Goal: Task Accomplishment & Management: Use online tool/utility

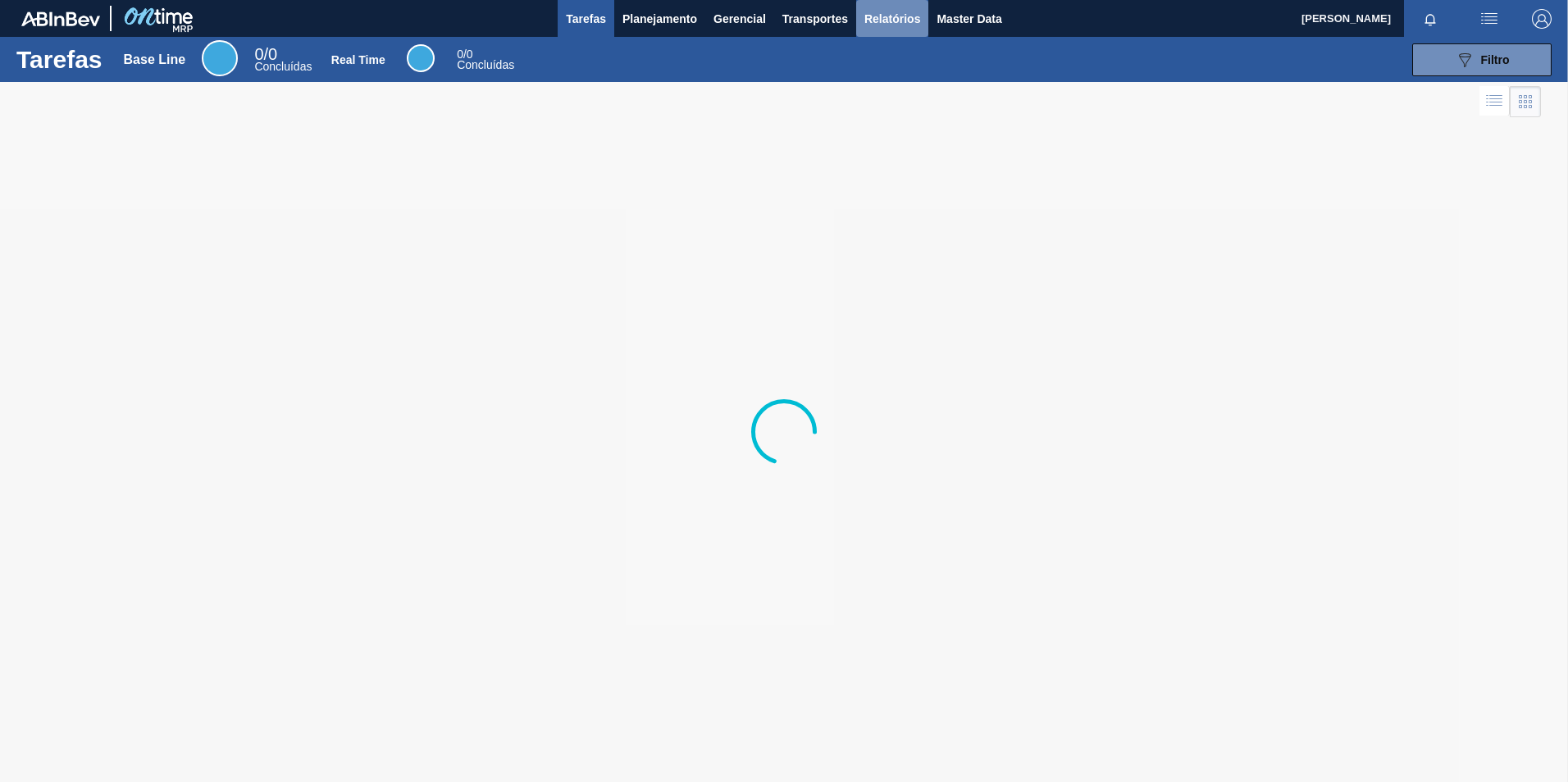
click at [884, 26] on span "Relatórios" at bounding box center [892, 19] width 56 height 20
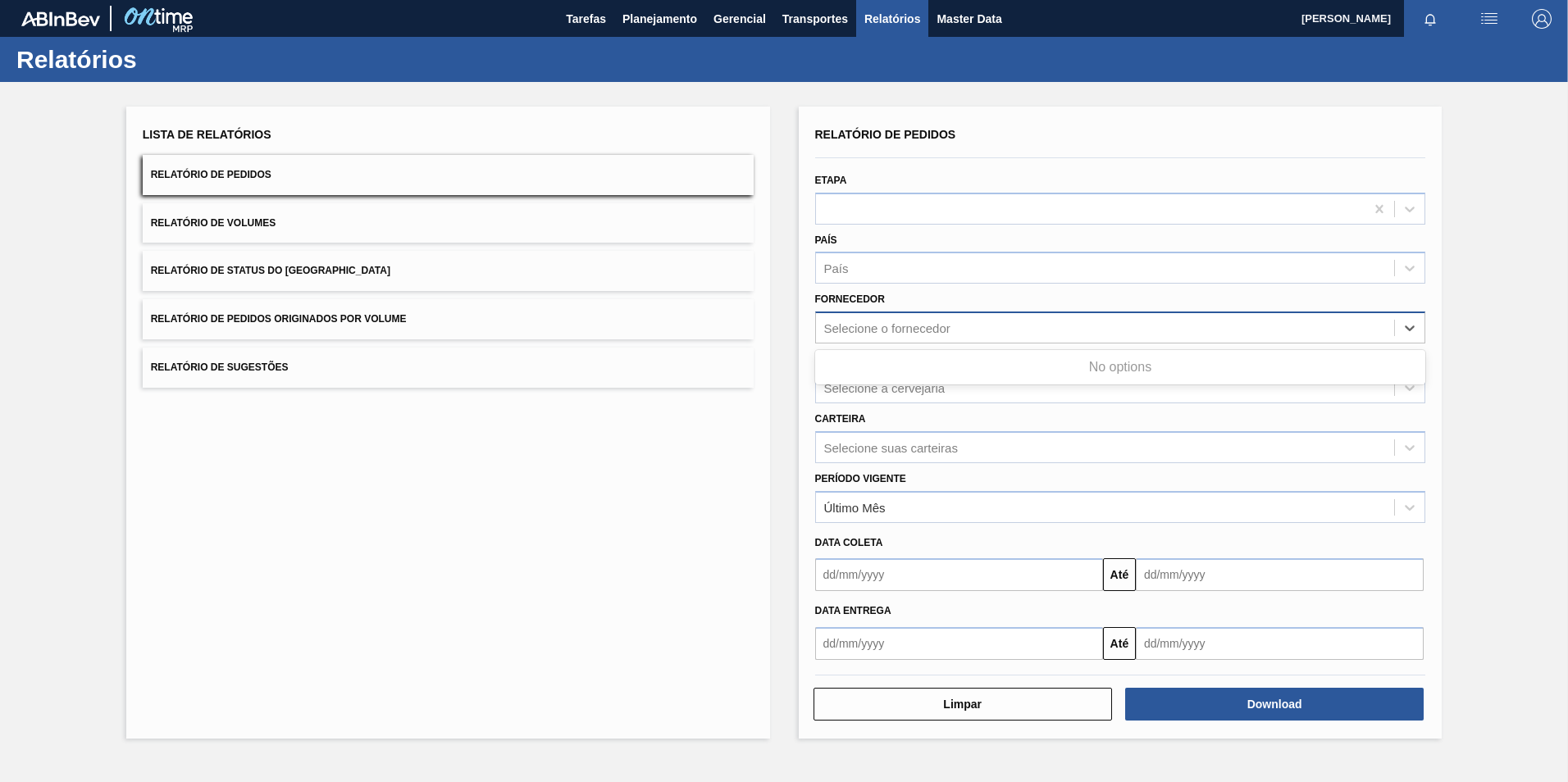
click at [863, 327] on div "Selecione o fornecedor" at bounding box center [887, 328] width 126 height 14
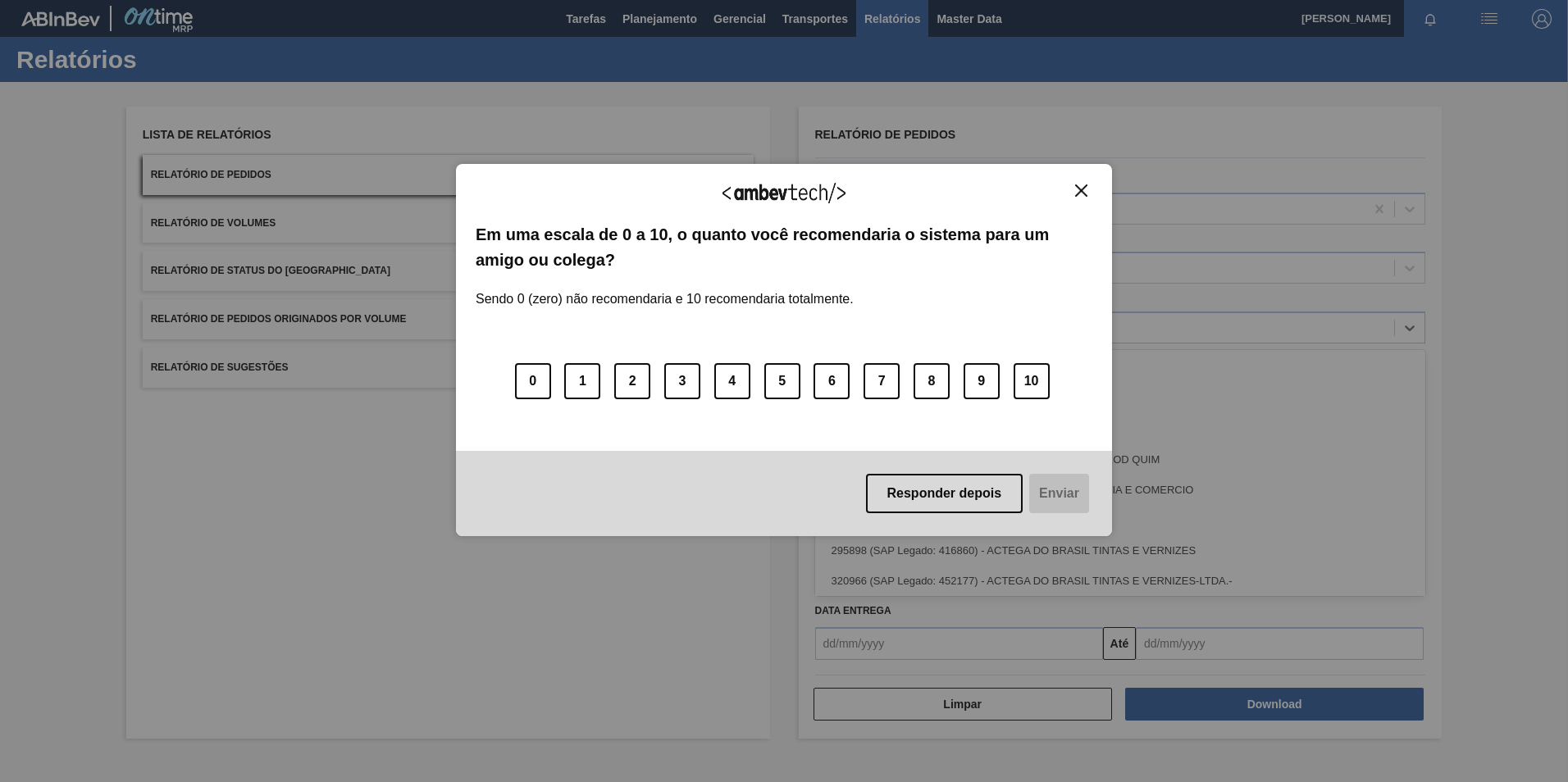
click at [1077, 189] on img "Close" at bounding box center [1081, 190] width 12 height 12
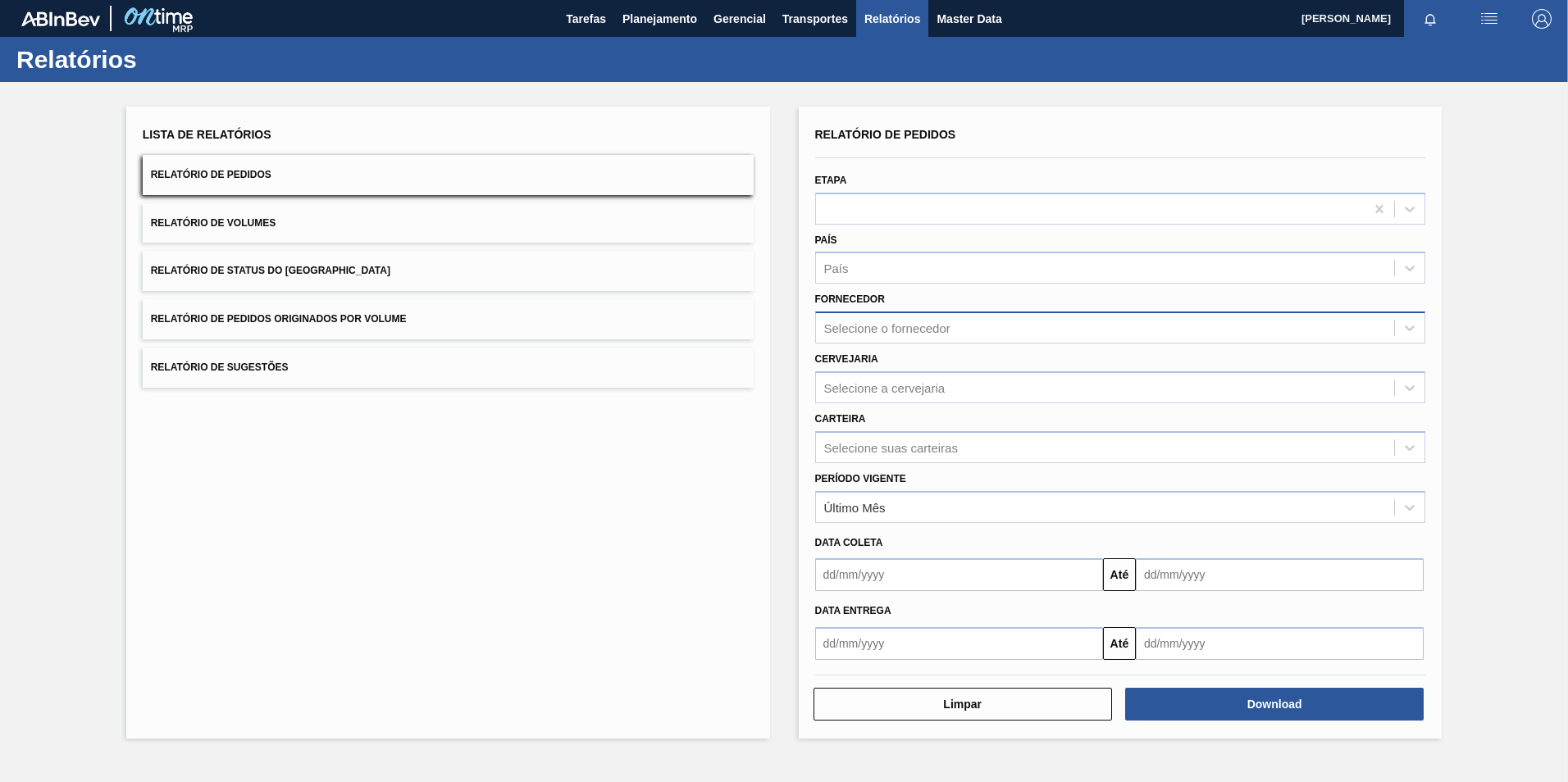
click at [851, 319] on div "Selecione o fornecedor" at bounding box center [1106, 328] width 579 height 24
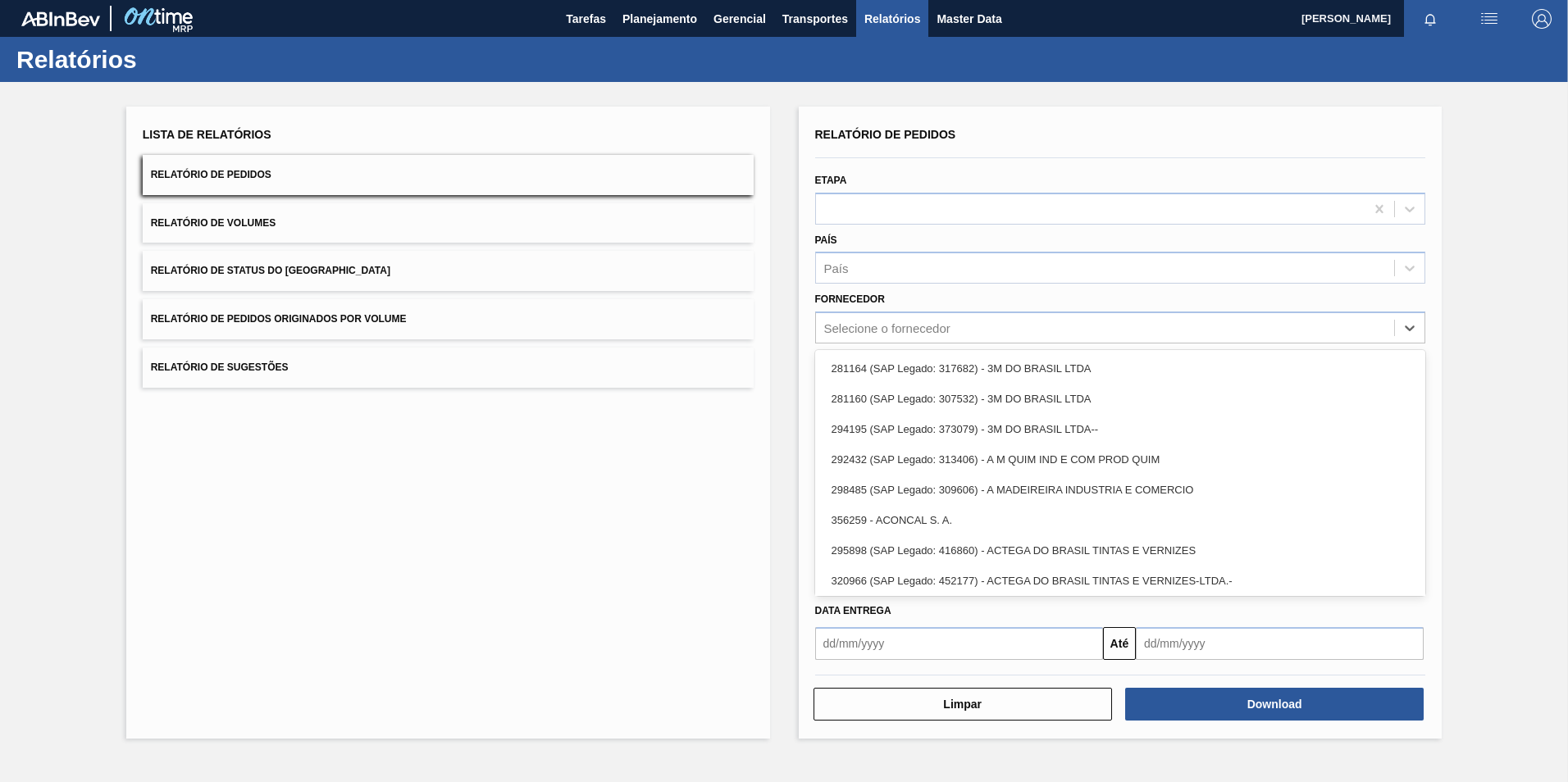
paste input "290167"
type input "290167"
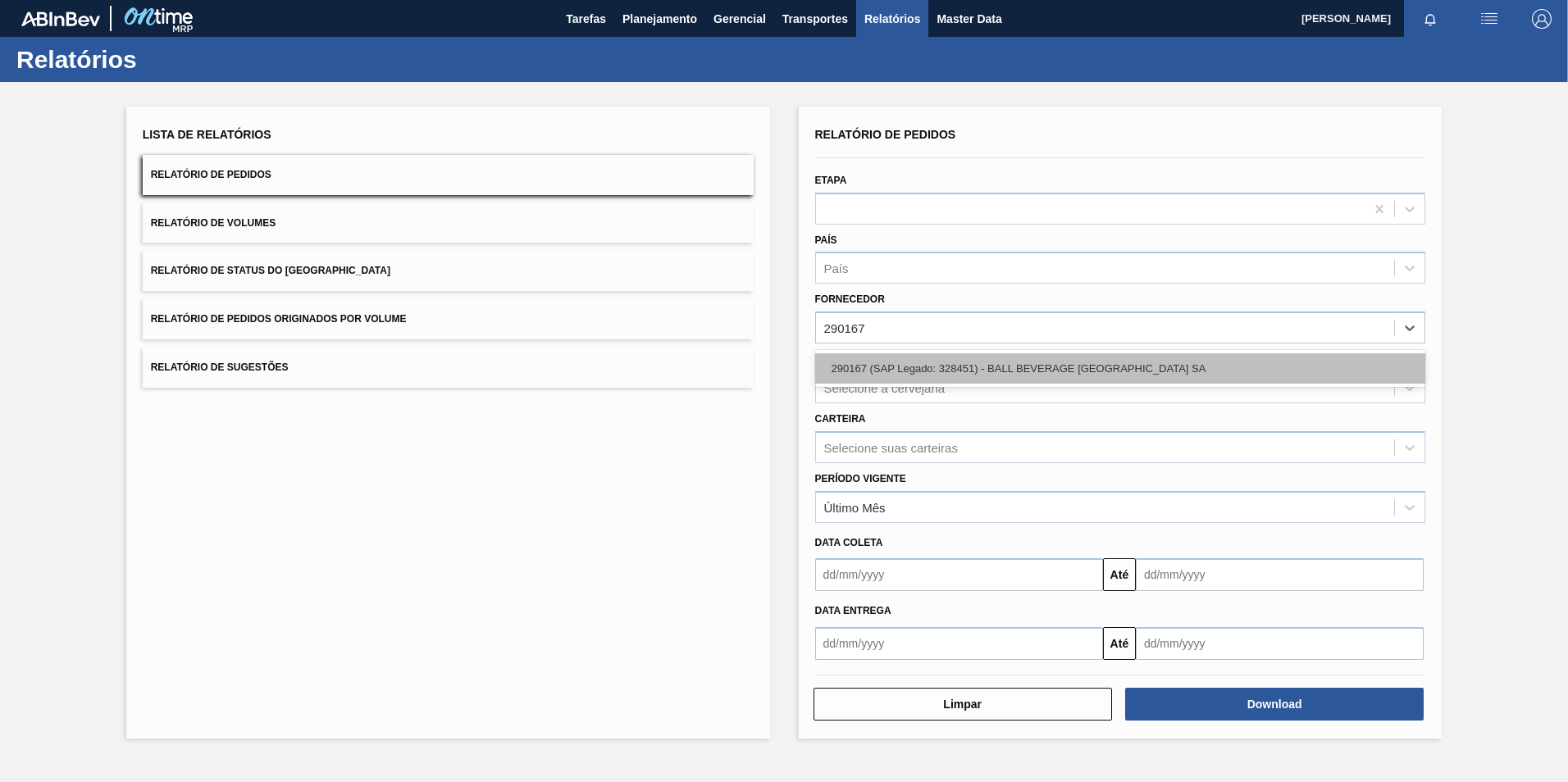
click at [888, 363] on div "290167 (SAP Legado: 328451) - BALL BEVERAGE [GEOGRAPHIC_DATA] SA" at bounding box center [1121, 368] width 611 height 31
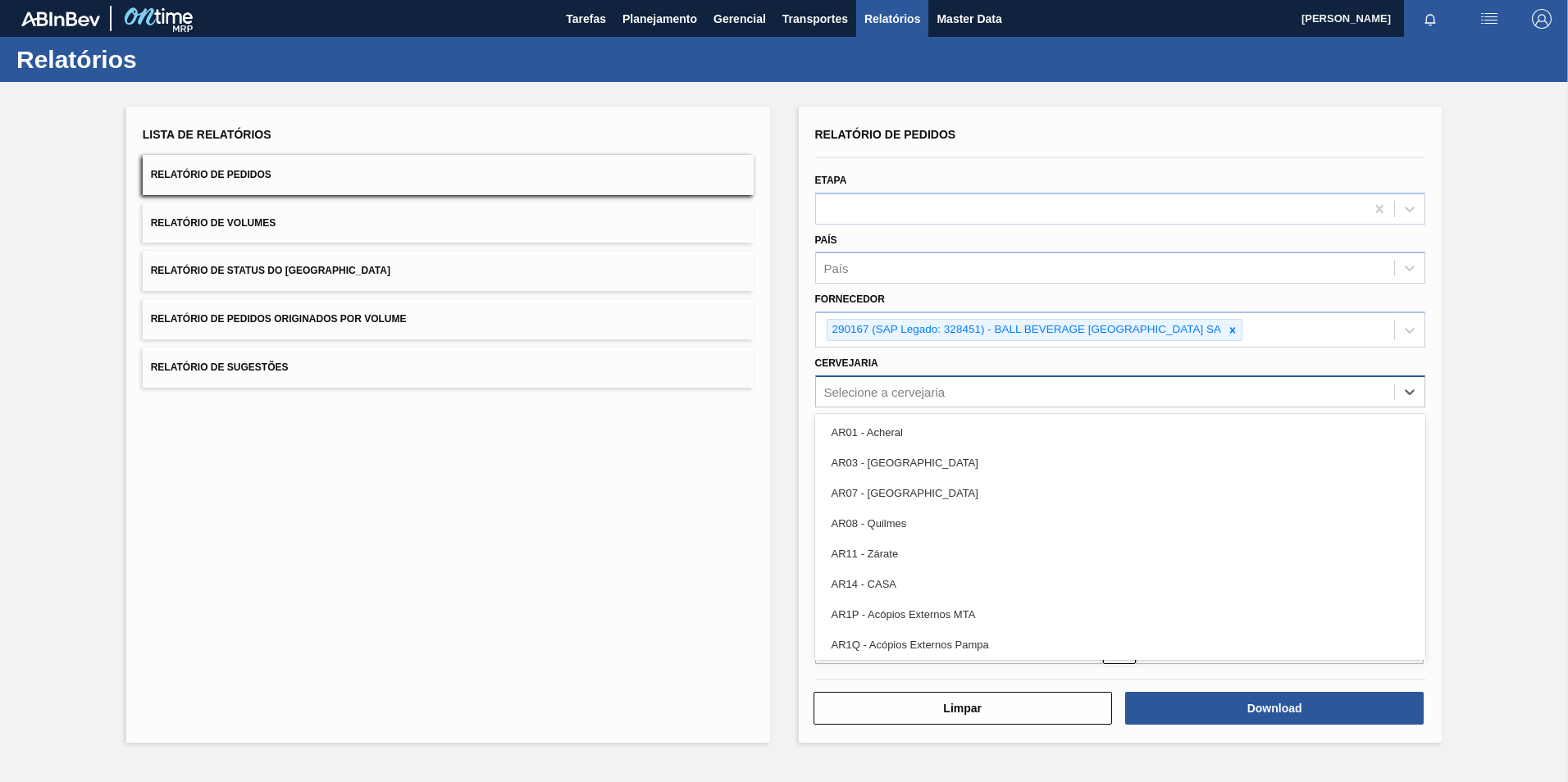
click at [861, 399] on div "Selecione a cervejaria" at bounding box center [884, 392] width 121 height 14
type input "BR05"
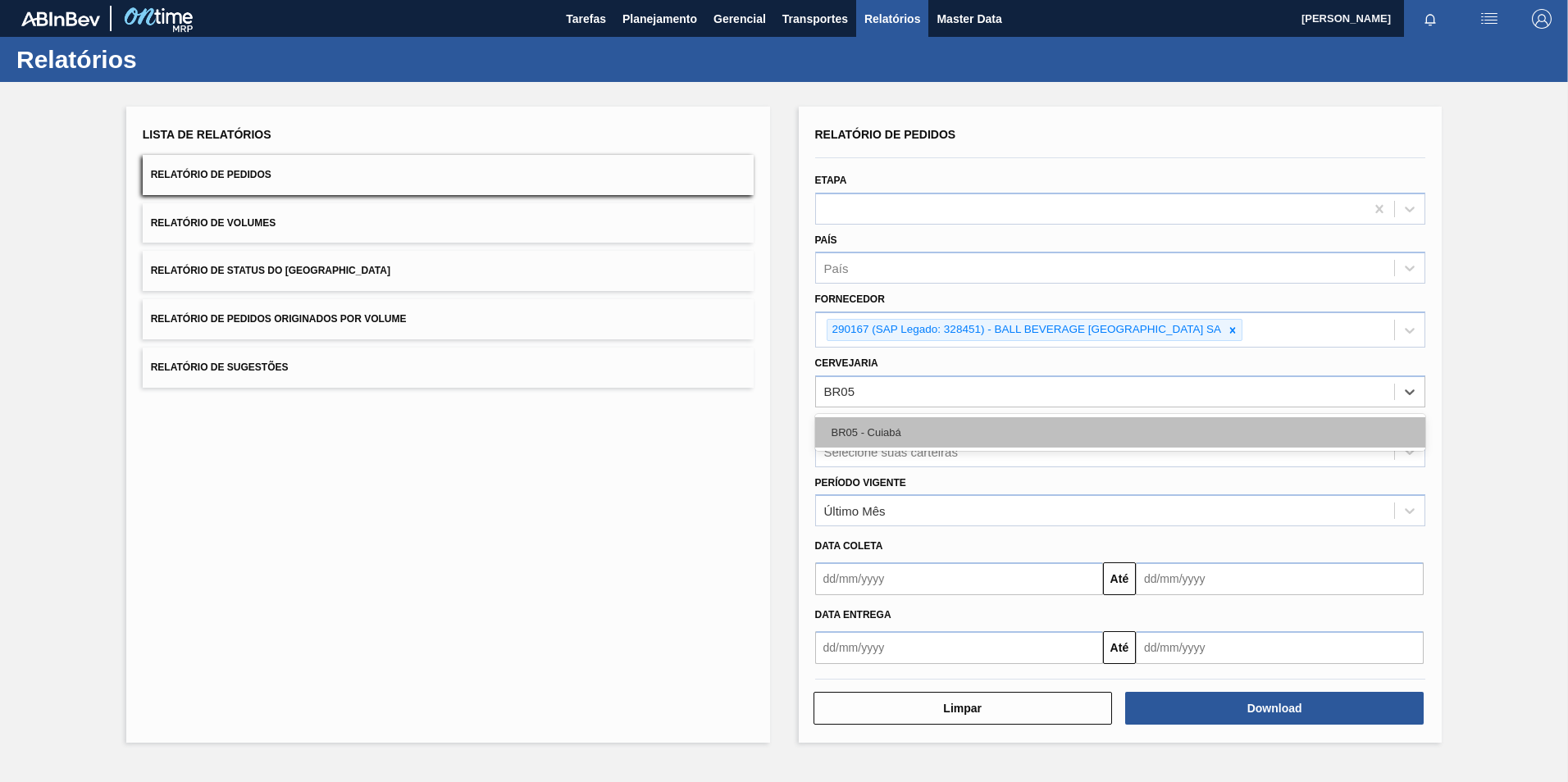
click at [892, 436] on div "BR05 - Cuiabá" at bounding box center [1121, 432] width 611 height 31
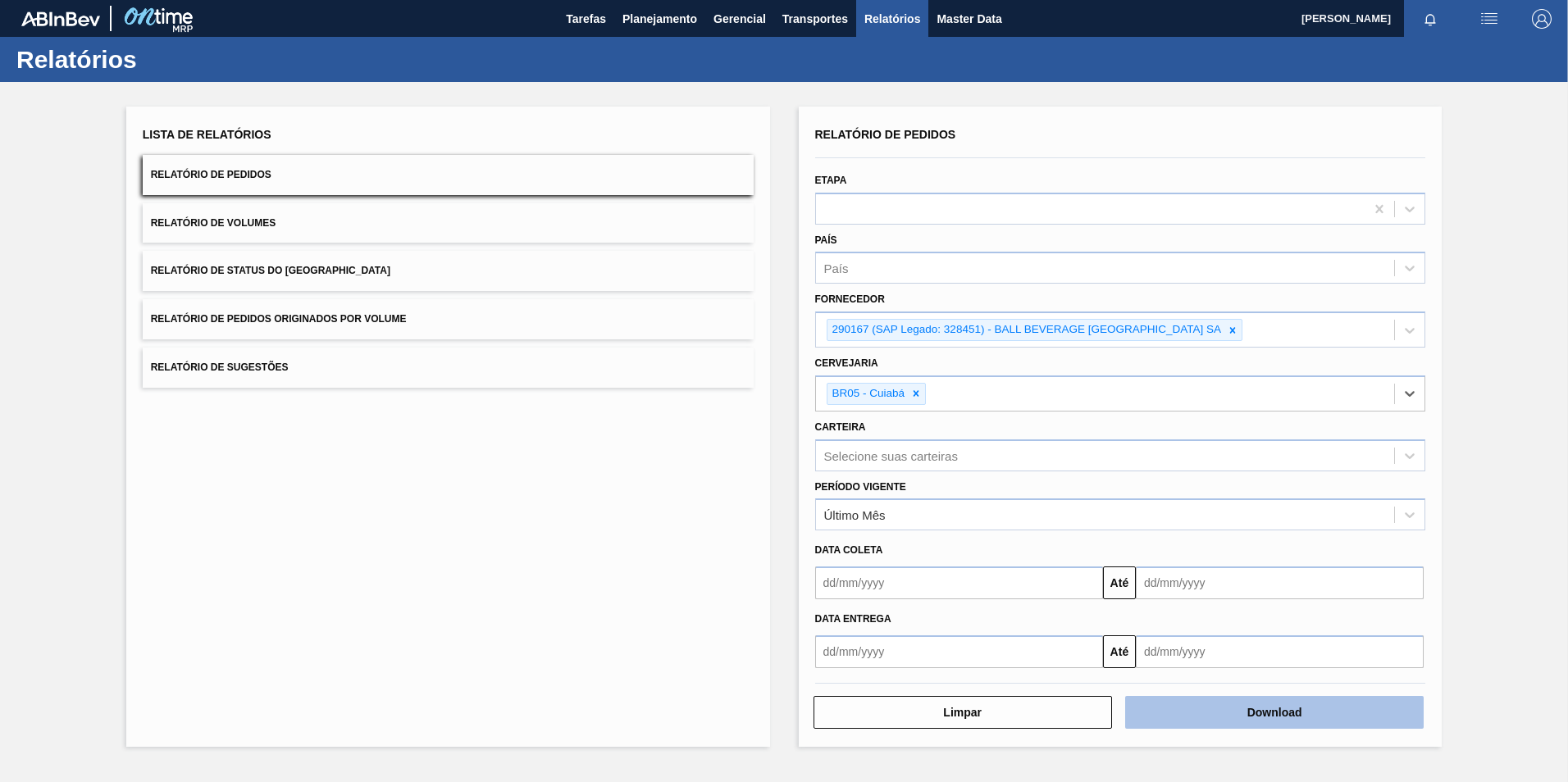
click at [1201, 704] on button "Download" at bounding box center [1274, 712] width 298 height 33
